Goal: Check status: Check status

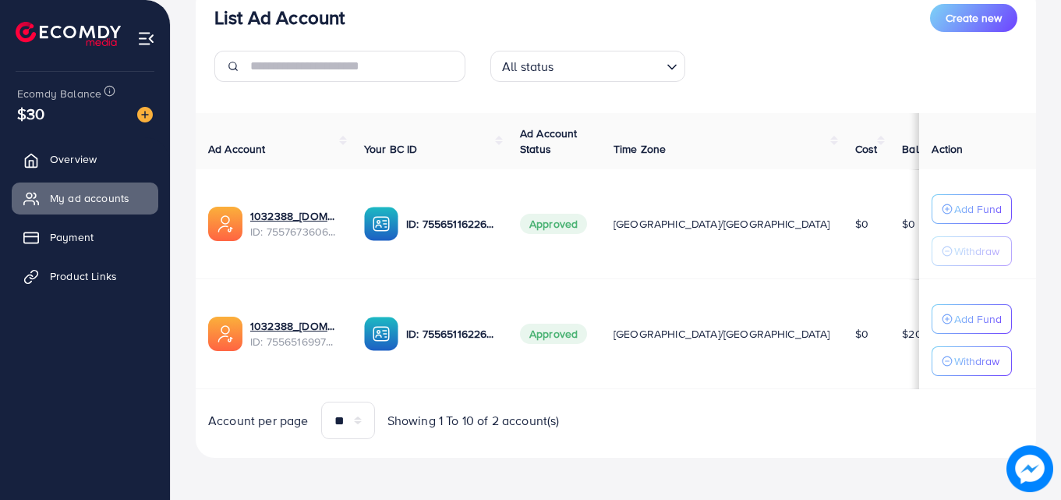
scroll to position [204, 0]
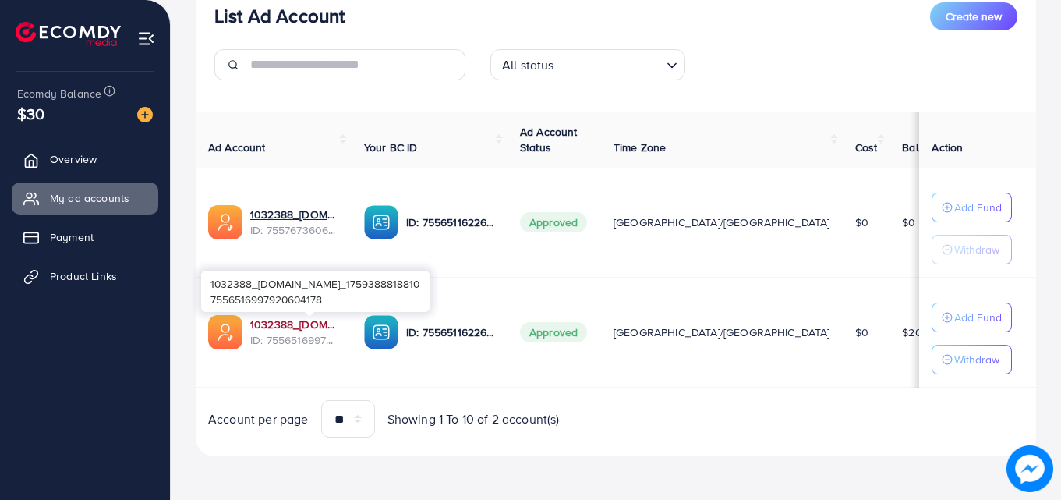
click at [293, 327] on link "1032388_[DOMAIN_NAME]_1759388818810" at bounding box center [294, 325] width 89 height 16
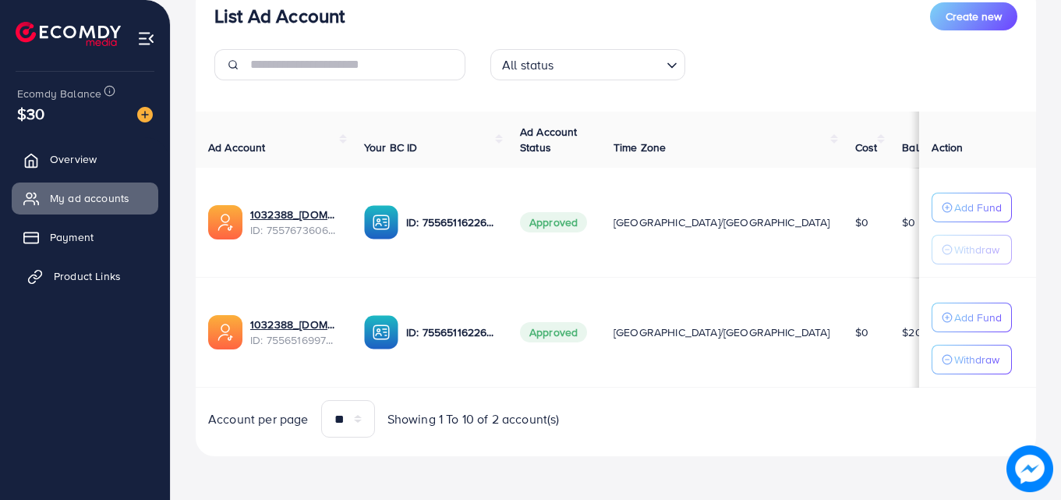
click at [97, 273] on span "Product Links" at bounding box center [87, 276] width 67 height 16
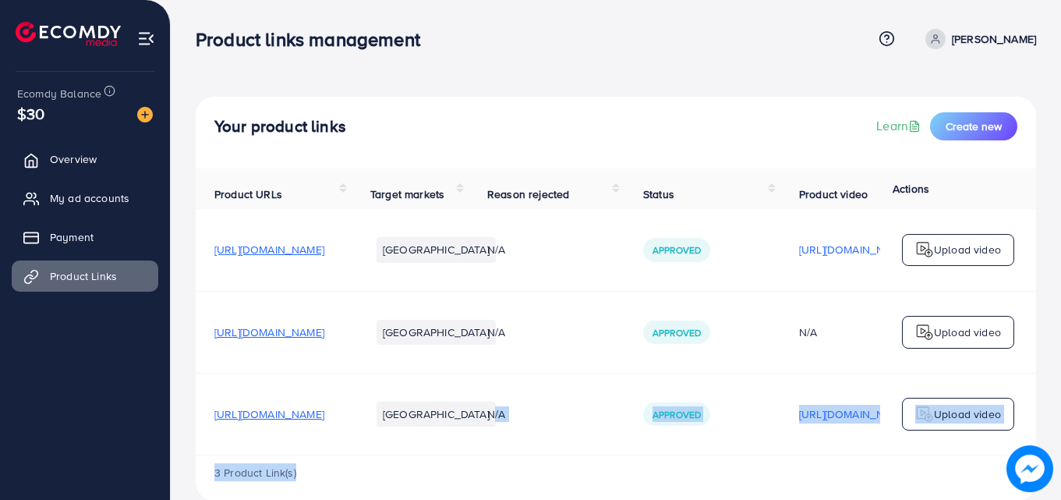
drag, startPoint x: 598, startPoint y: 454, endPoint x: 787, endPoint y: 467, distance: 189.2
click at [787, 467] on div "Product URLs Target markets Reason rejected Status Product video Status video A…" at bounding box center [616, 334] width 841 height 332
click at [625, 404] on td "N/A" at bounding box center [547, 414] width 156 height 82
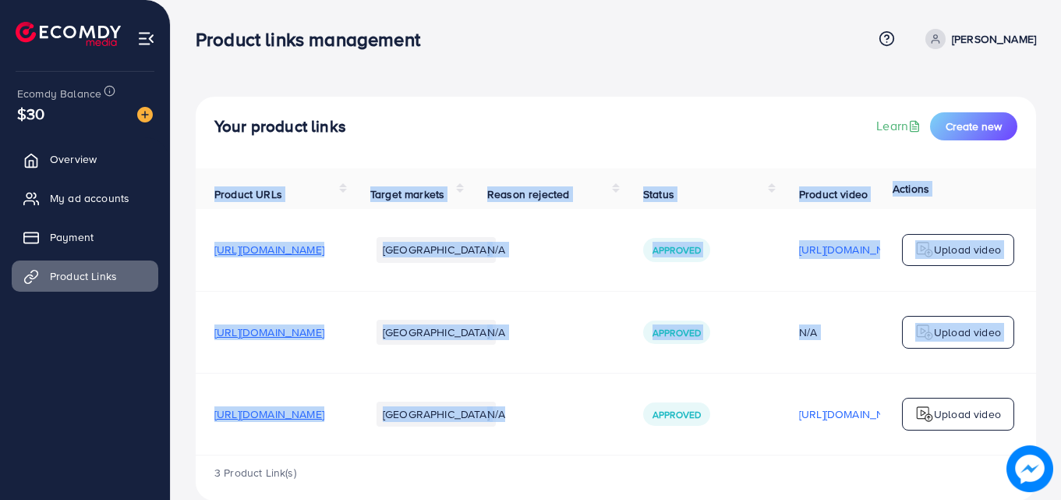
drag, startPoint x: 661, startPoint y: 458, endPoint x: 818, endPoint y: 464, distance: 156.9
click at [818, 455] on div "Product URLs Target markets Reason rejected Status Product video Status video A…" at bounding box center [616, 311] width 841 height 287
click at [1000, 455] on td "Upload video" at bounding box center [959, 414] width 156 height 82
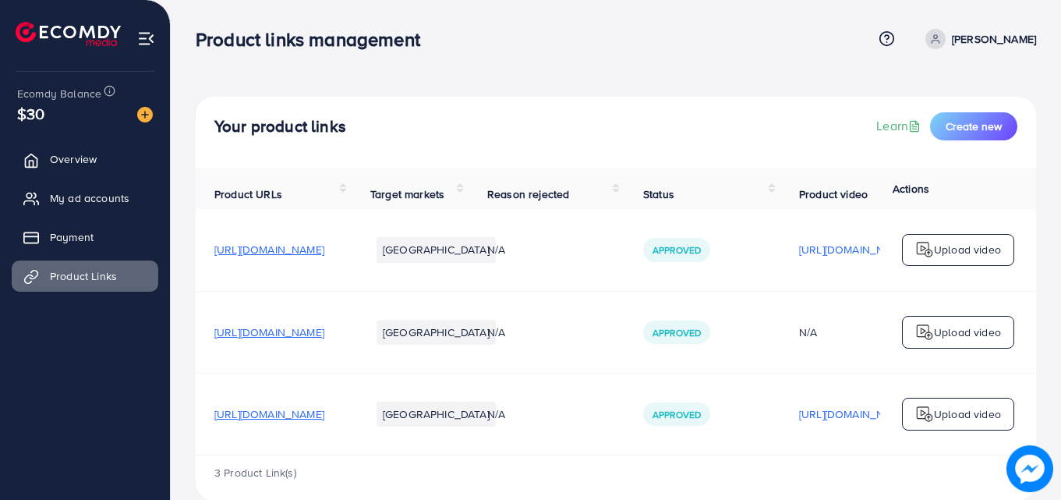
click at [625, 378] on td "N/A" at bounding box center [547, 414] width 156 height 82
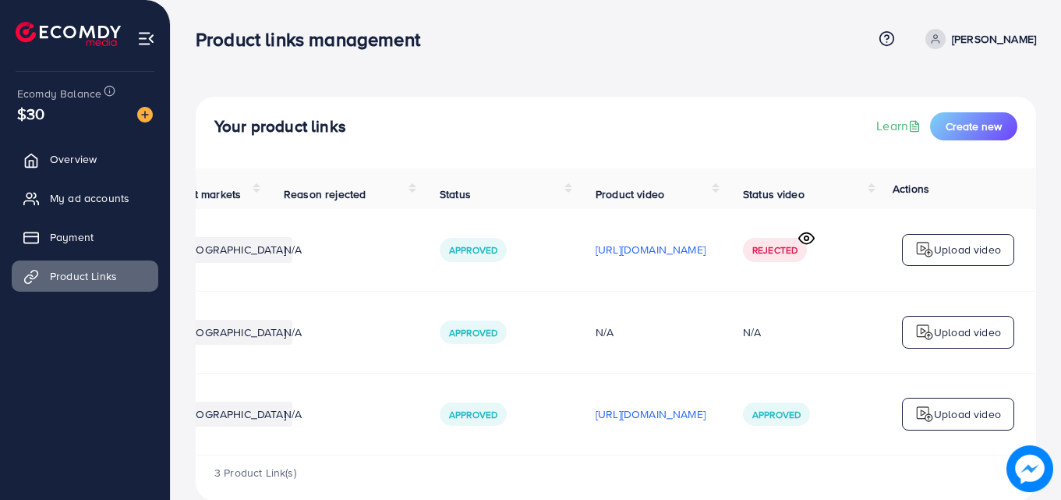
scroll to position [0, 395]
